Goal: Task Accomplishment & Management: Complete application form

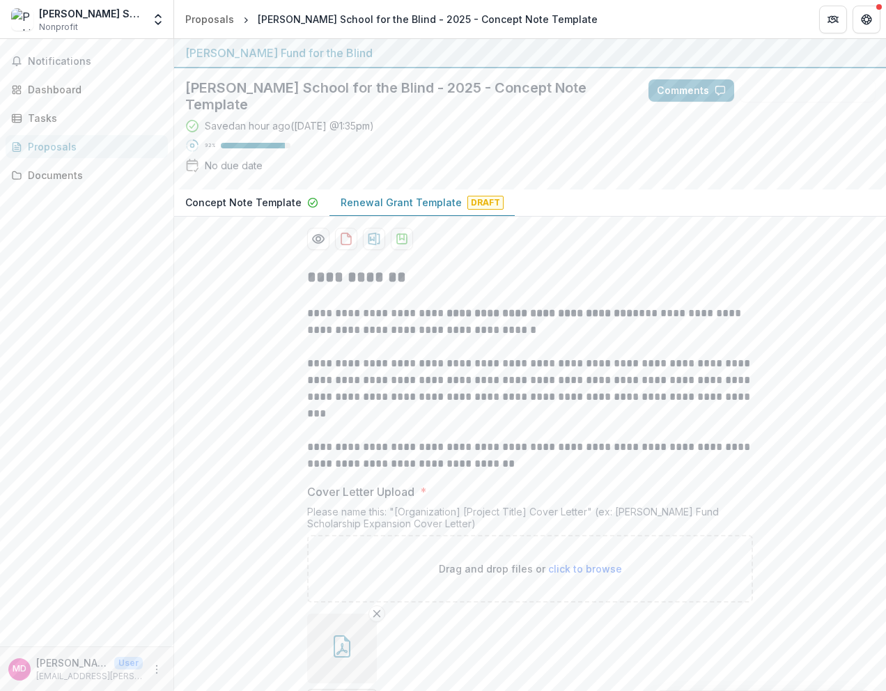
click at [781, 155] on div "[PERSON_NAME] School for the Blind - 2025 - Concept Note Template Saved an hour…" at bounding box center [530, 128] width 712 height 121
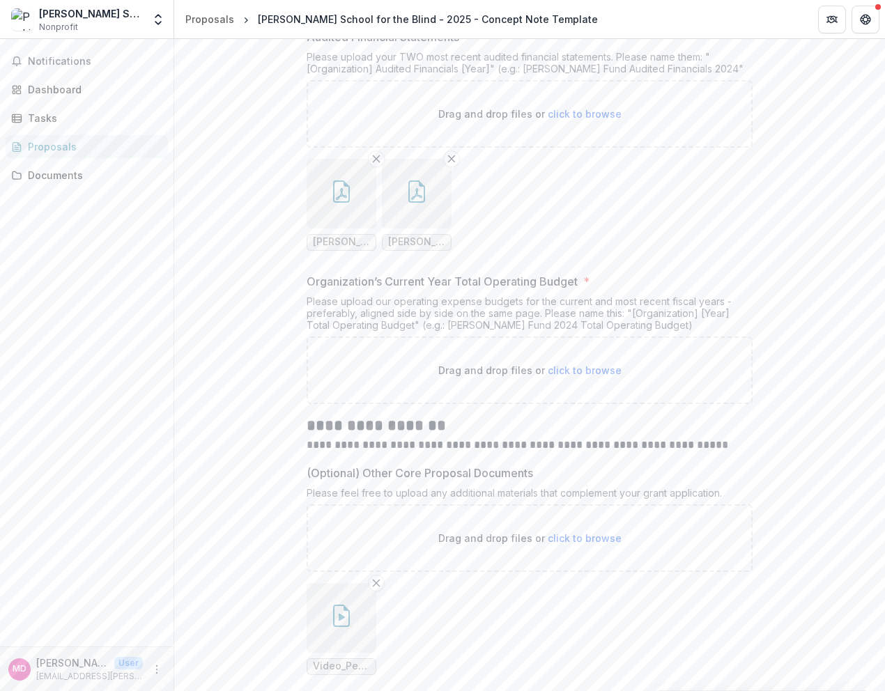
scroll to position [12059, 0]
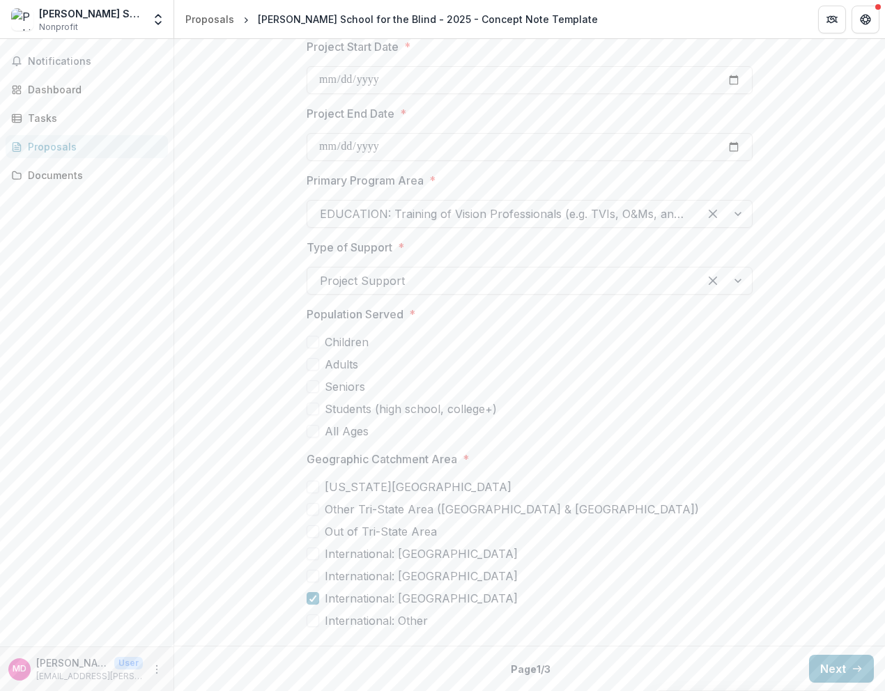
scroll to position [4206, 0]
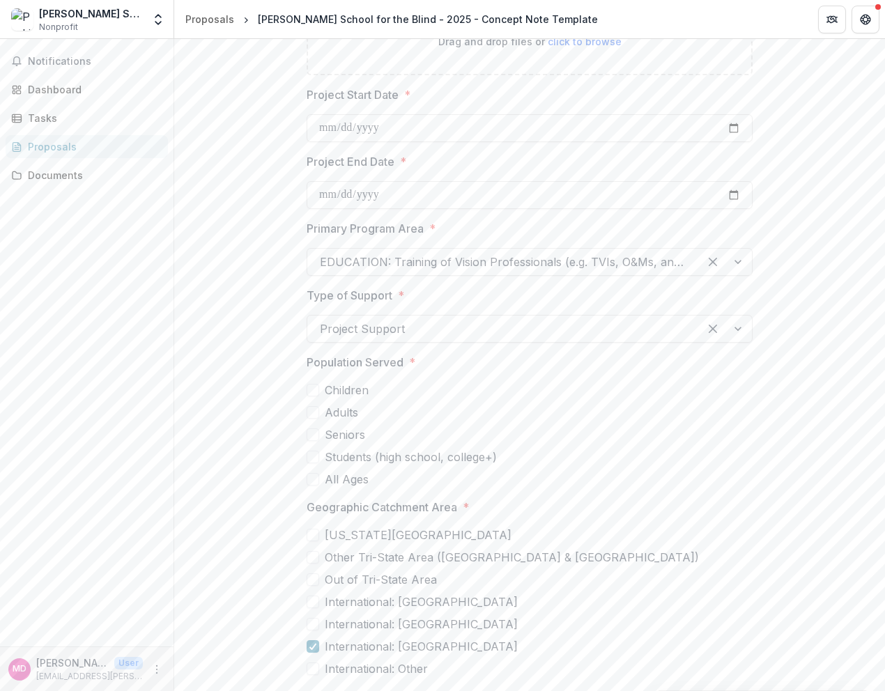
drag, startPoint x: 880, startPoint y: 627, endPoint x: 882, endPoint y: 550, distance: 77.4
click at [882, 550] on div "**********" at bounding box center [529, 365] width 711 height 652
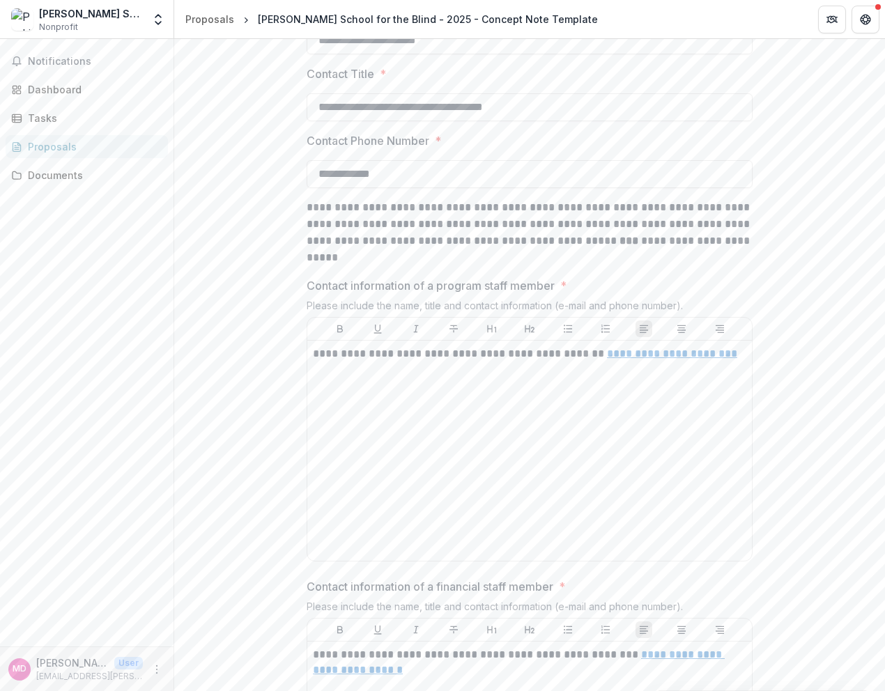
scroll to position [447, 0]
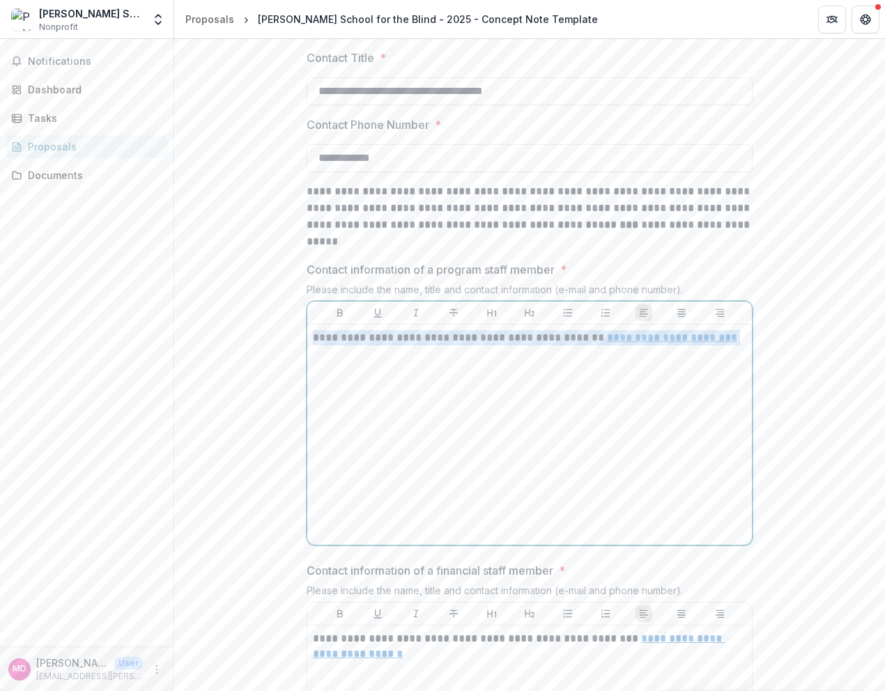
drag, startPoint x: 738, startPoint y: 326, endPoint x: 280, endPoint y: 328, distance: 457.9
copy p "**********"
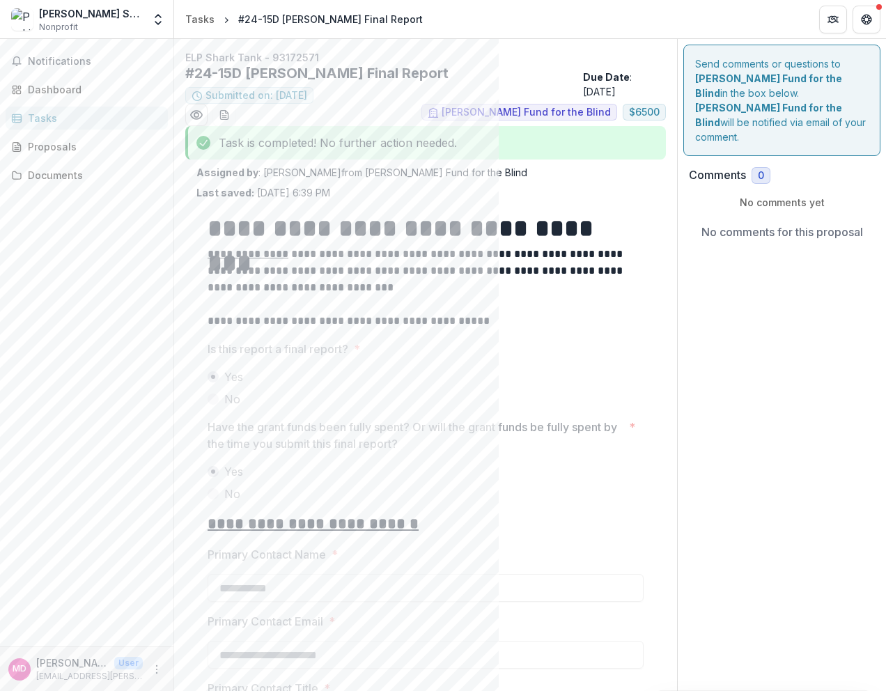
click at [29, 118] on div "Tasks" at bounding box center [92, 118] width 129 height 15
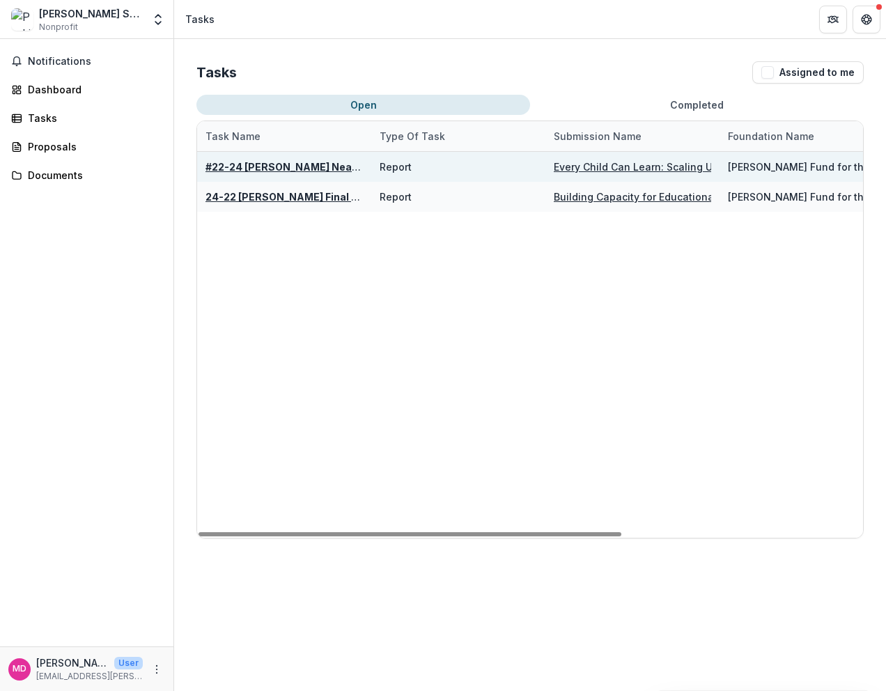
click at [311, 163] on u "#22-24 Perkins Near-Final Report" at bounding box center [313, 167] width 215 height 12
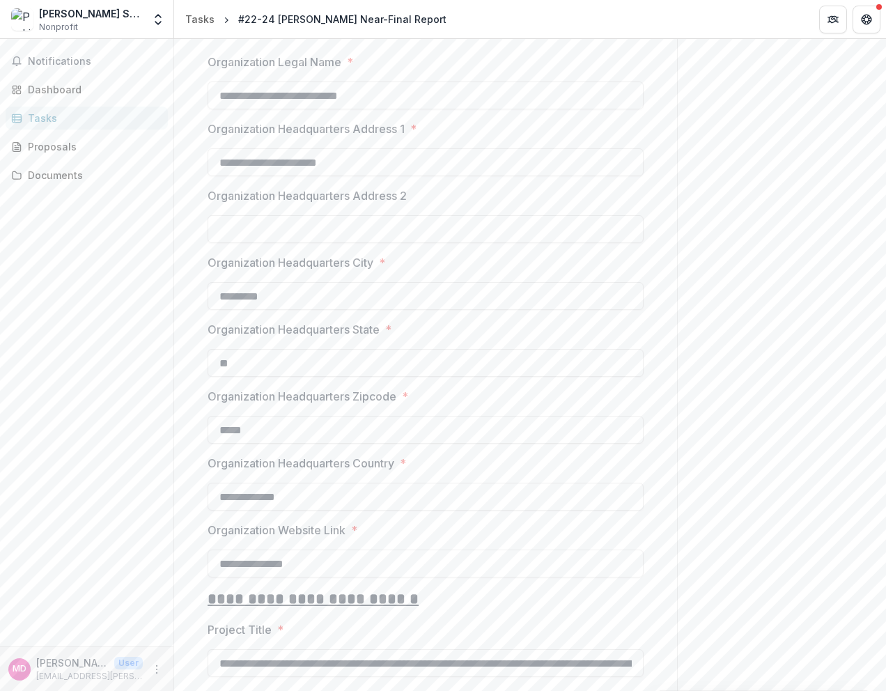
scroll to position [1099, 0]
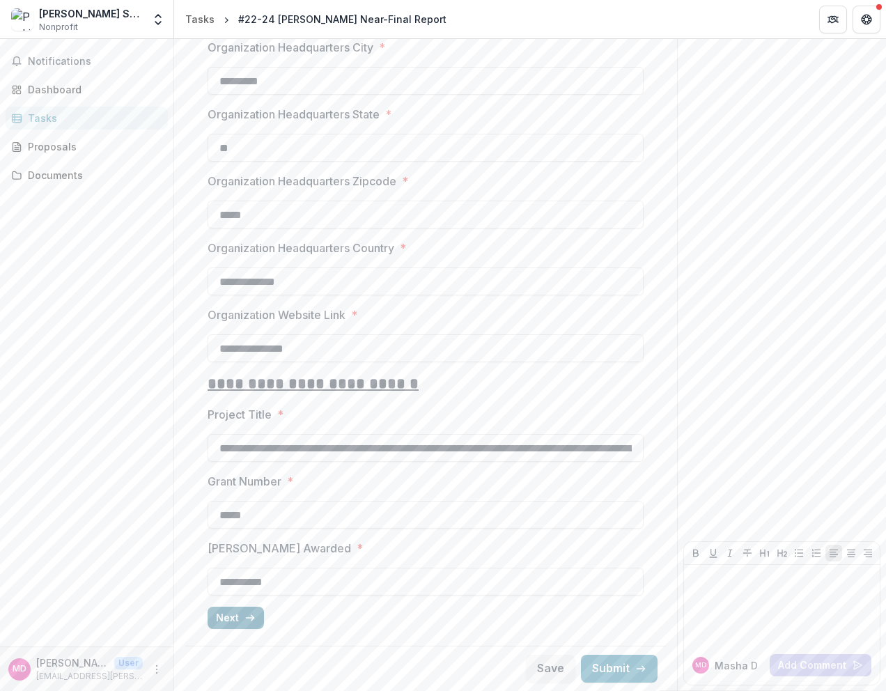
click at [222, 613] on button "Next" at bounding box center [236, 618] width 56 height 22
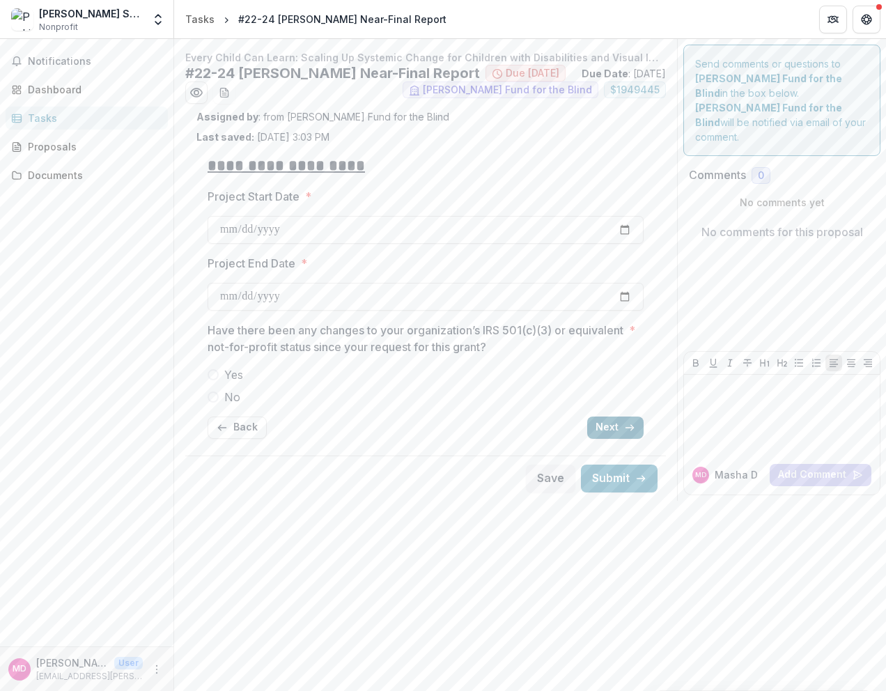
scroll to position [0, 0]
click at [613, 425] on button "Next" at bounding box center [616, 428] width 56 height 22
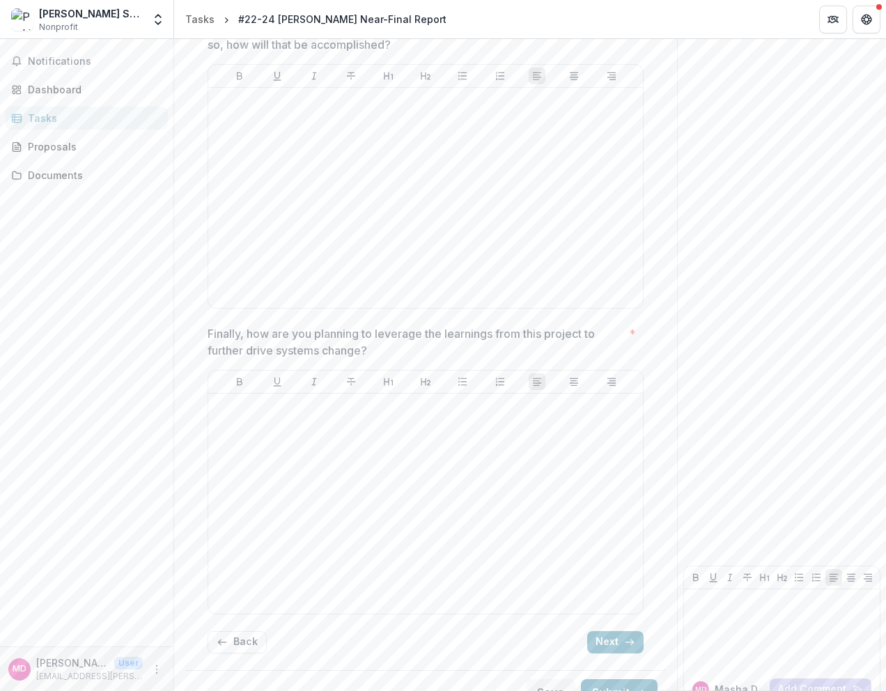
scroll to position [2321, 0]
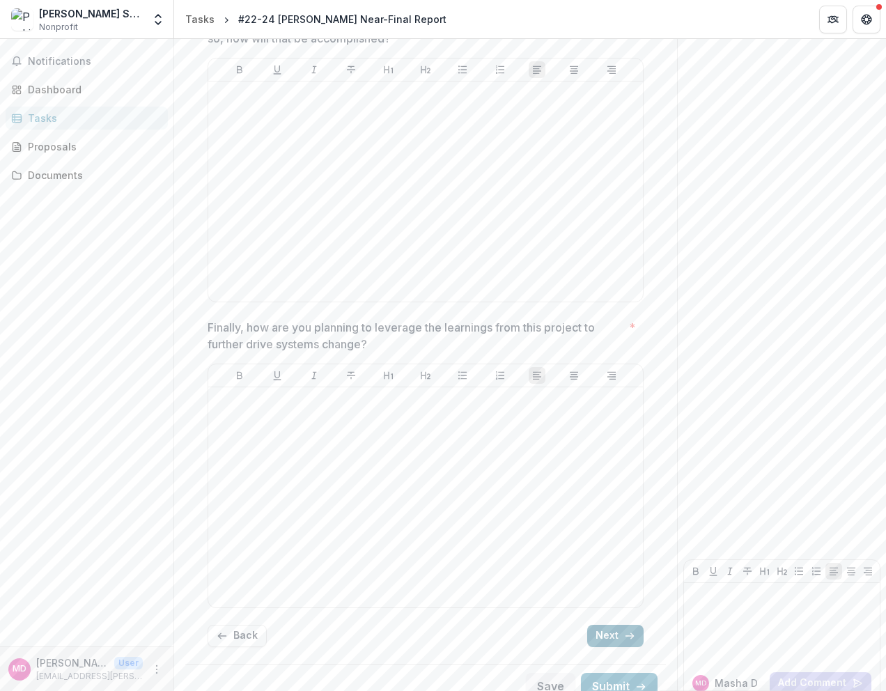
click at [615, 625] on button "Next" at bounding box center [616, 636] width 56 height 22
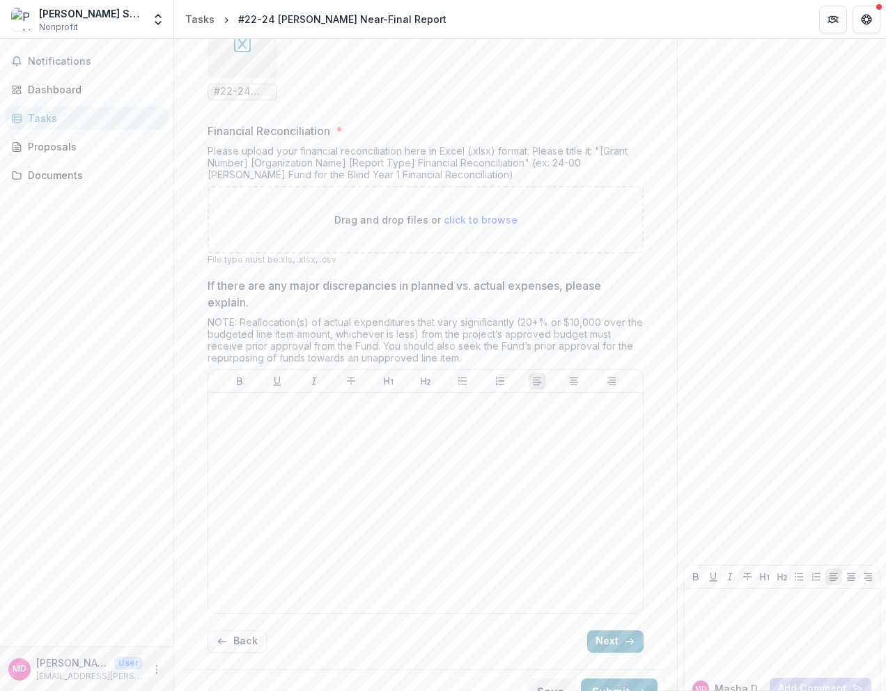
scroll to position [628, 0]
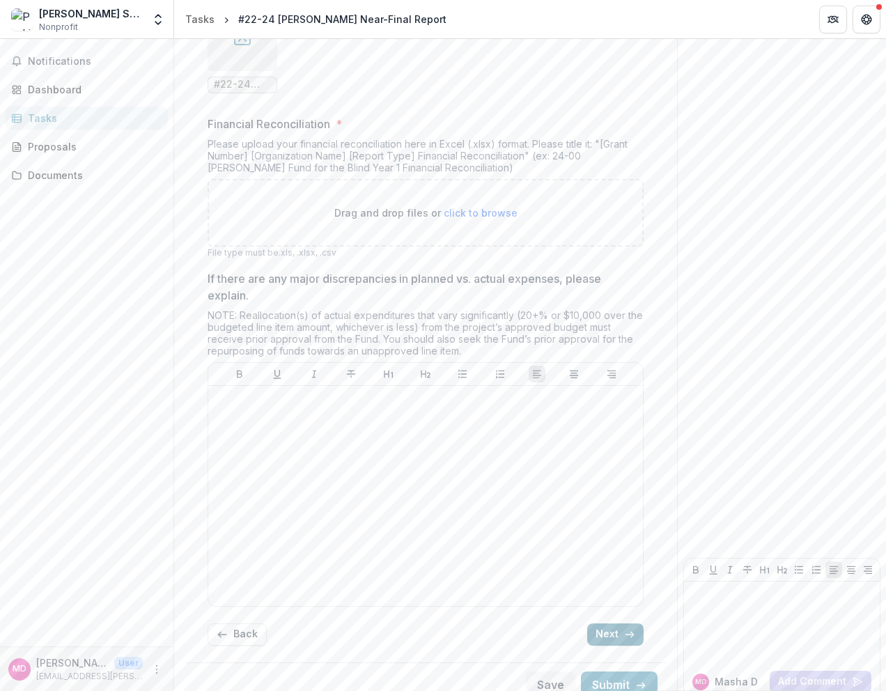
click at [601, 624] on button "Next" at bounding box center [616, 635] width 56 height 22
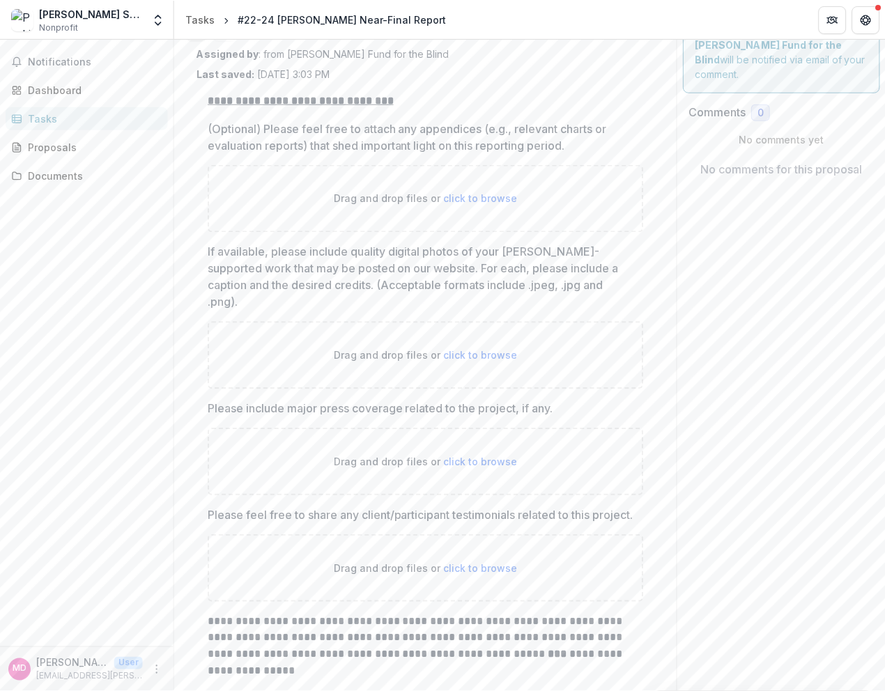
scroll to position [0, 0]
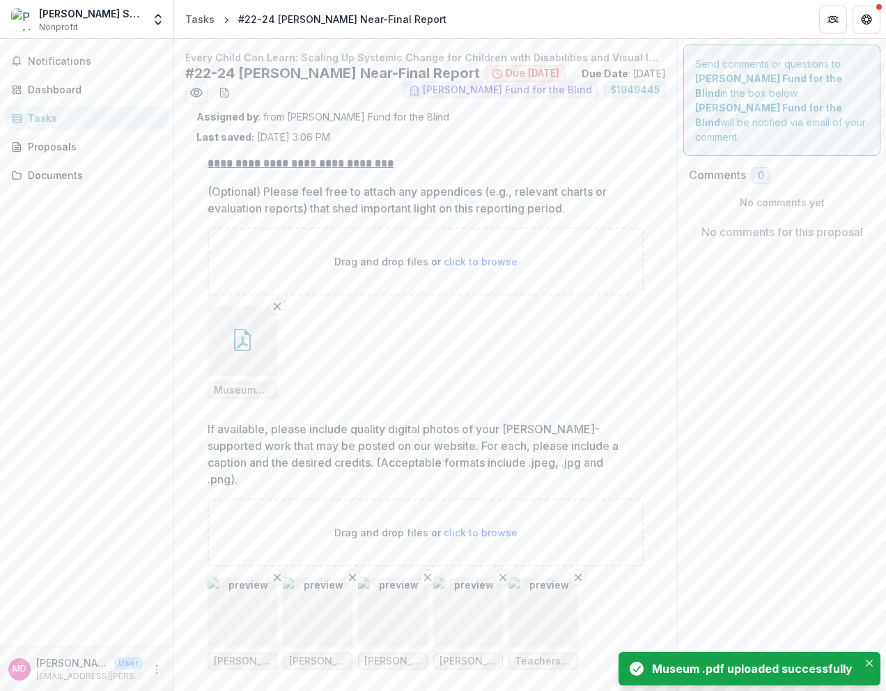
drag, startPoint x: 882, startPoint y: 238, endPoint x: 882, endPoint y: 259, distance: 20.9
click at [882, 259] on div "**********" at bounding box center [530, 365] width 712 height 652
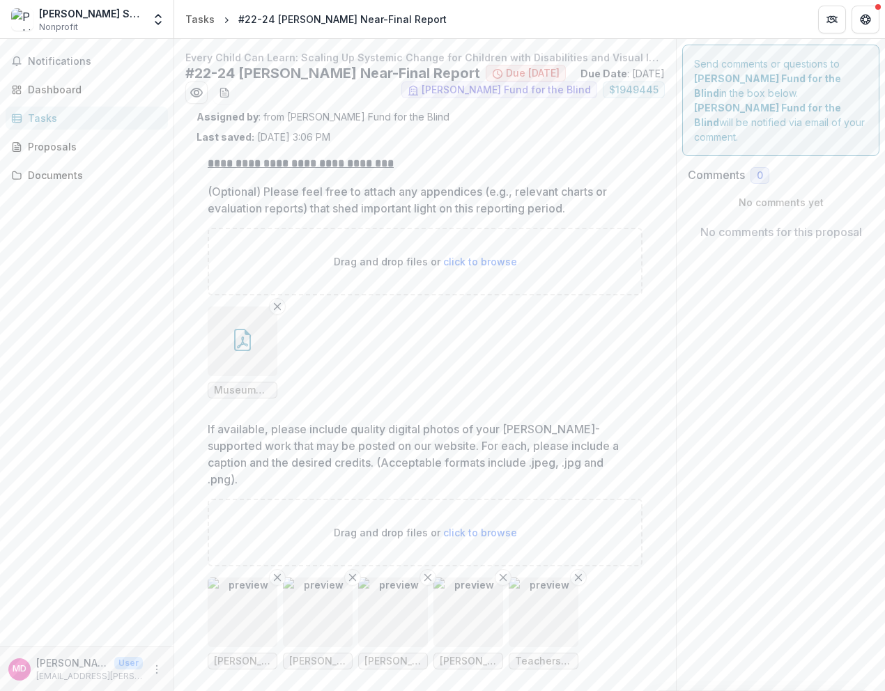
scroll to position [1, 0]
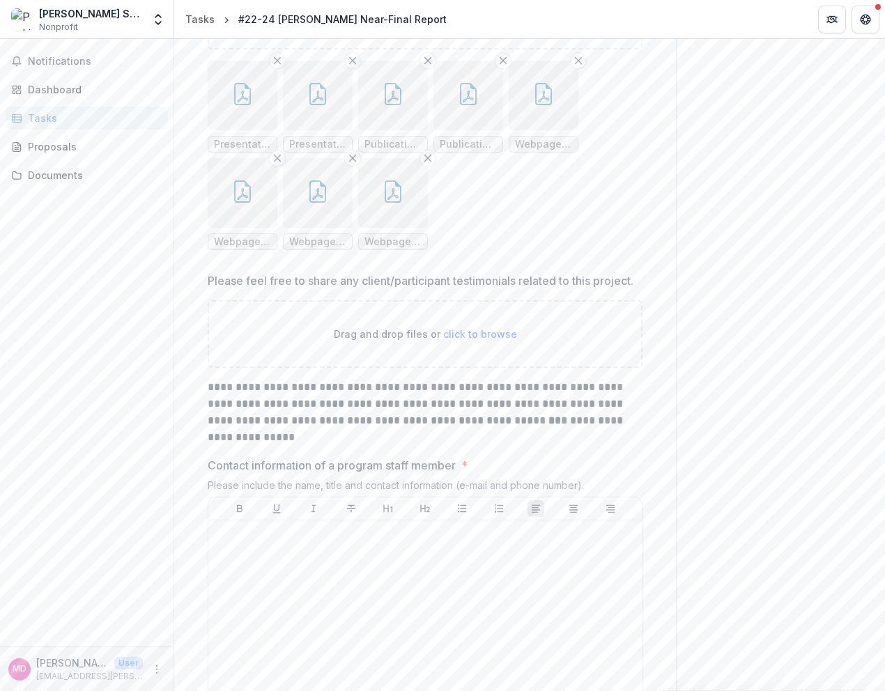
scroll to position [778, 0]
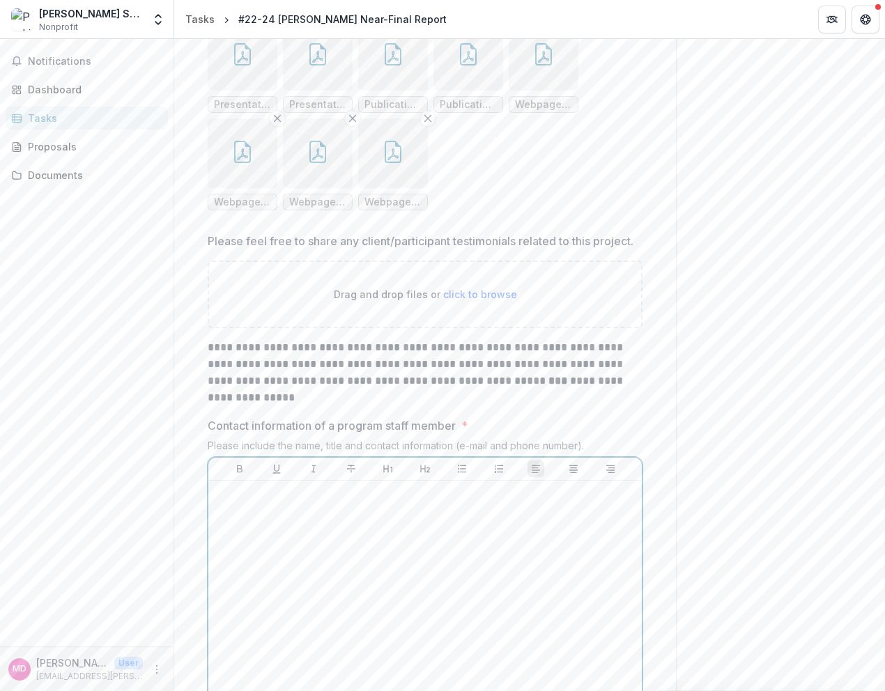
click at [299, 522] on div at bounding box center [425, 590] width 422 height 209
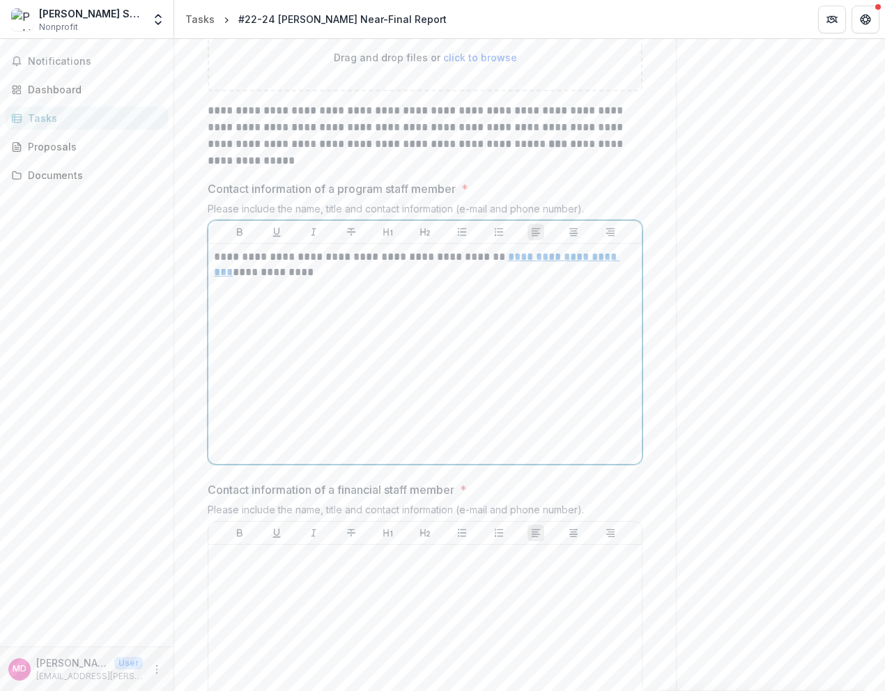
scroll to position [0, 0]
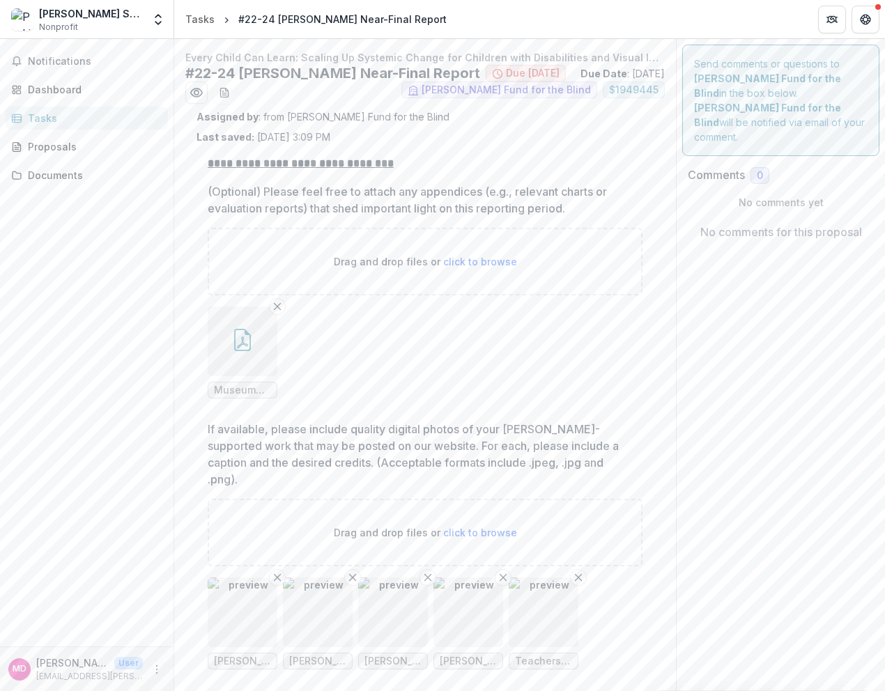
drag, startPoint x: 880, startPoint y: 215, endPoint x: 880, endPoint y: 259, distance: 43.9
click at [882, 312] on div "**********" at bounding box center [529, 365] width 711 height 652
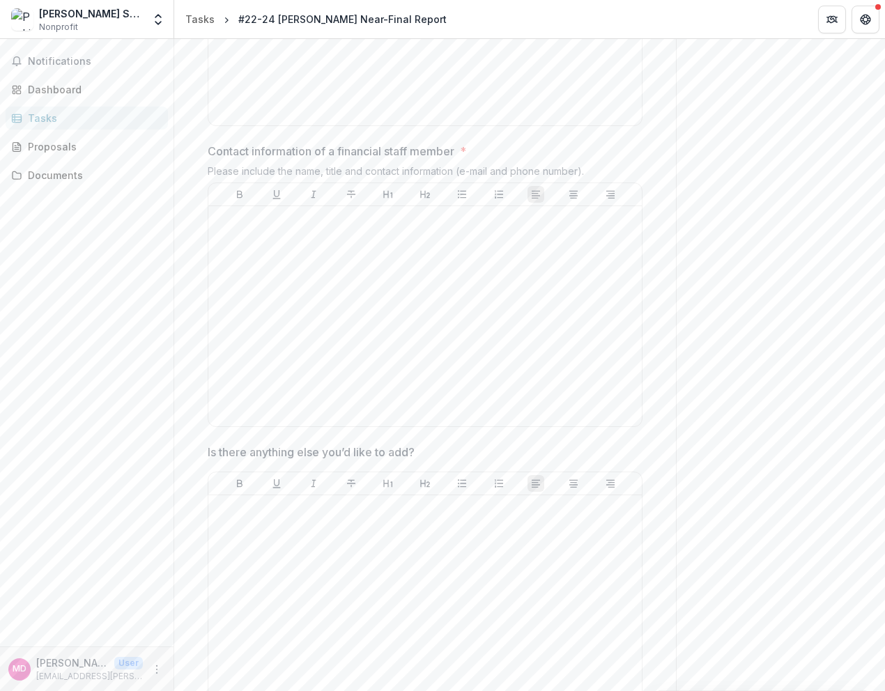
scroll to position [1546, 0]
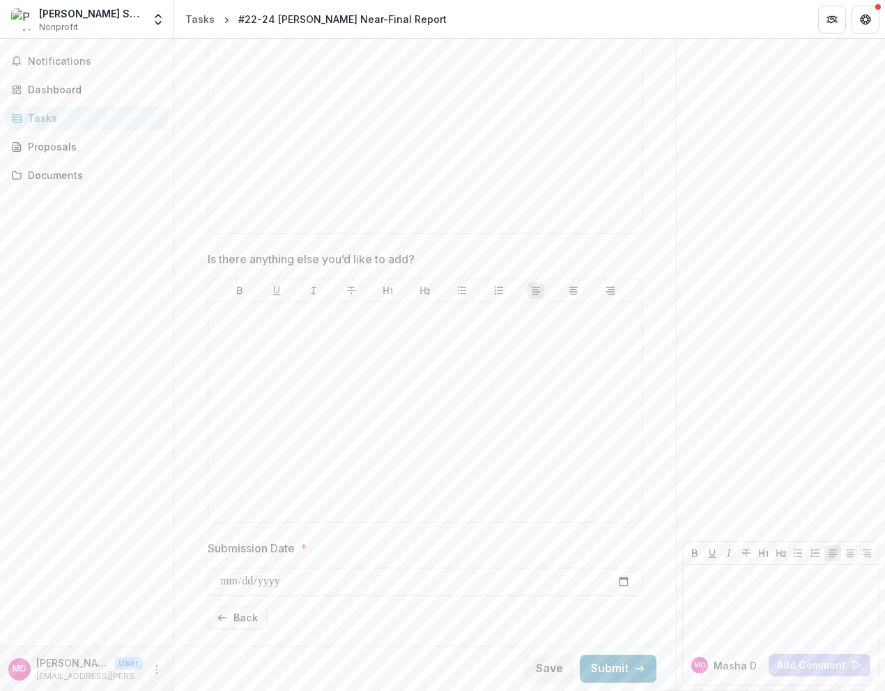
click at [247, 582] on input "Submission Date *" at bounding box center [425, 582] width 435 height 28
click at [611, 583] on input "Submission Date *" at bounding box center [425, 582] width 435 height 28
click at [621, 581] on input "Submission Date *" at bounding box center [425, 582] width 435 height 28
type input "**********"
click at [226, 619] on icon "button" at bounding box center [222, 618] width 11 height 11
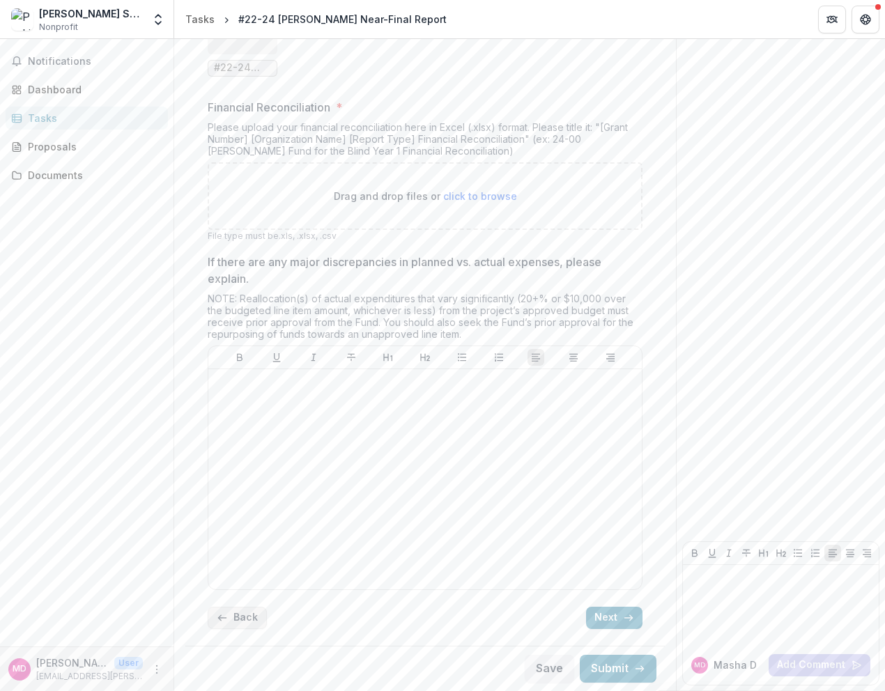
scroll to position [628, 0]
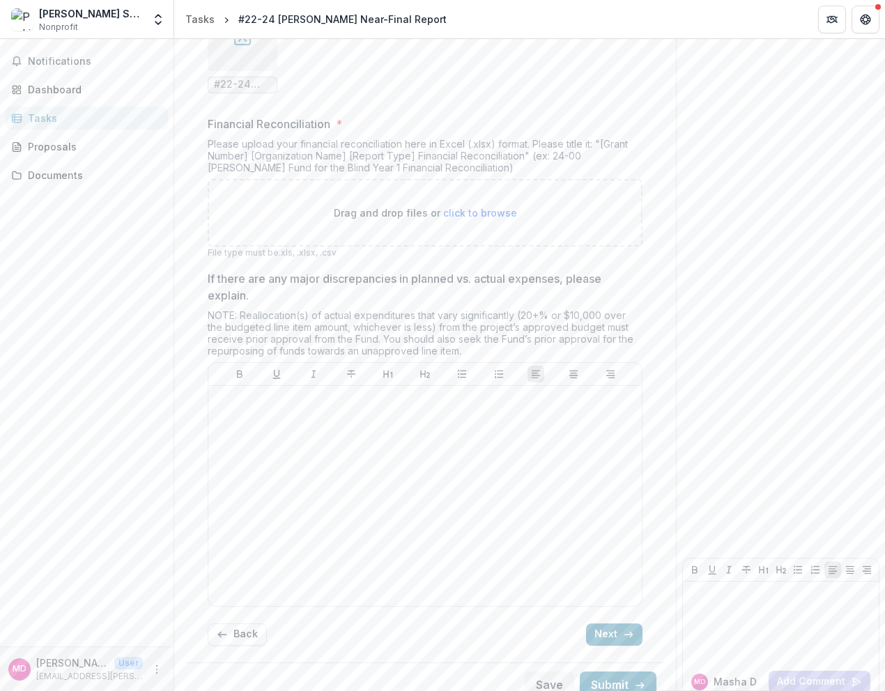
click at [710, 100] on div "Send comments or questions to Lavelle Fund for the Blind in the box below. Lave…" at bounding box center [781, 59] width 208 height 1297
